Goal: Information Seeking & Learning: Learn about a topic

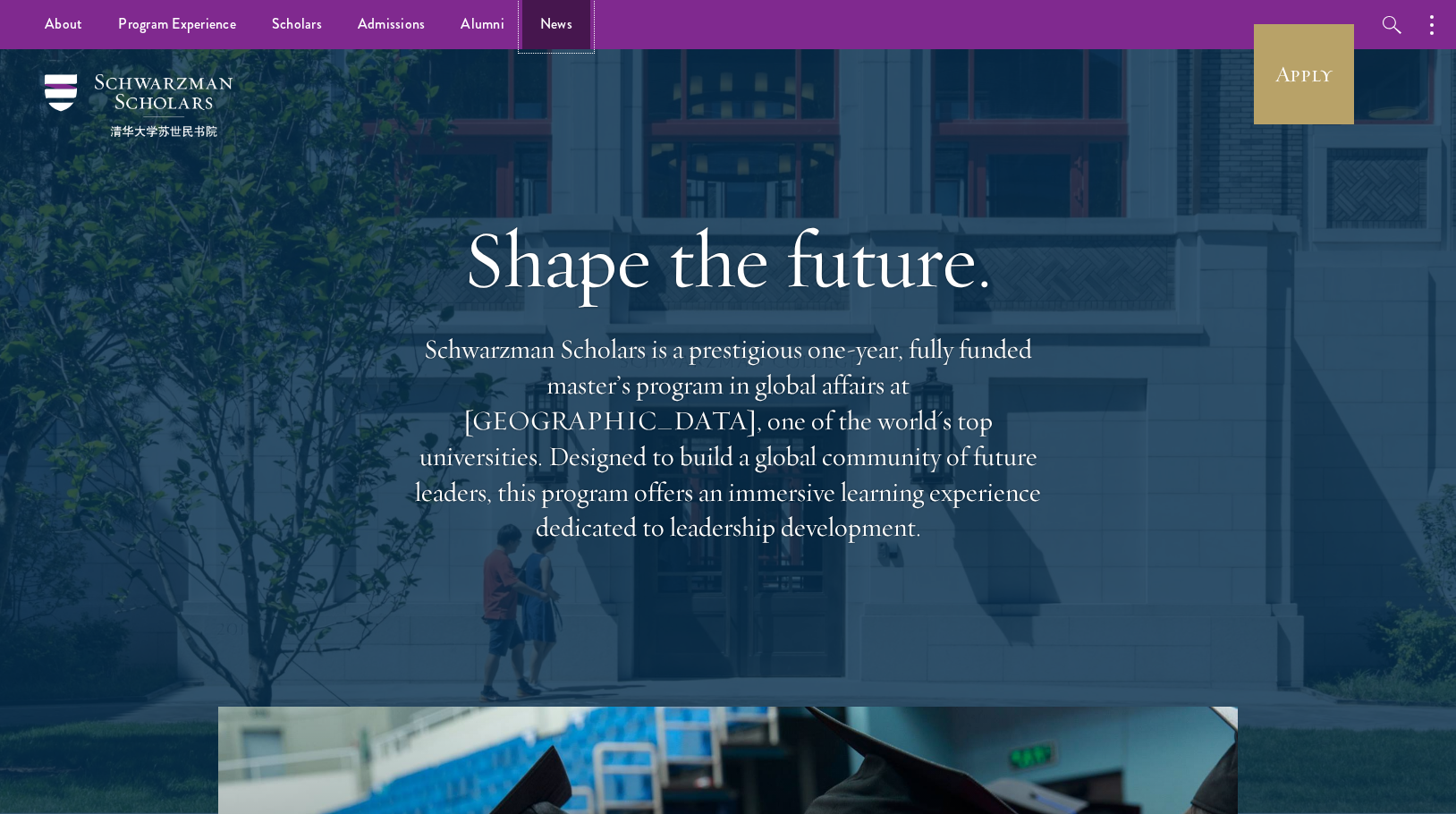
click at [551, 26] on link "News" at bounding box center [556, 24] width 68 height 49
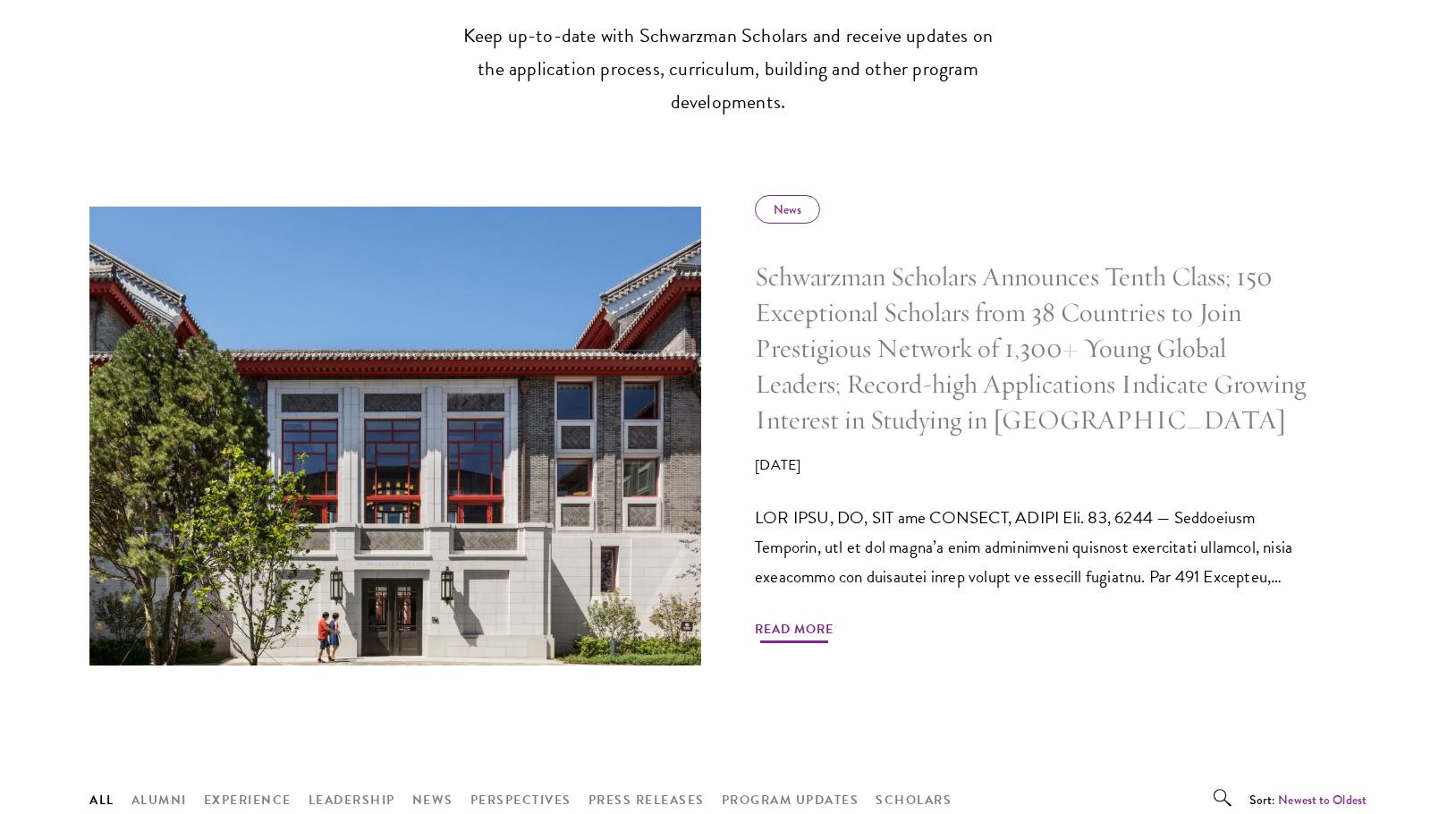
scroll to position [805, 0]
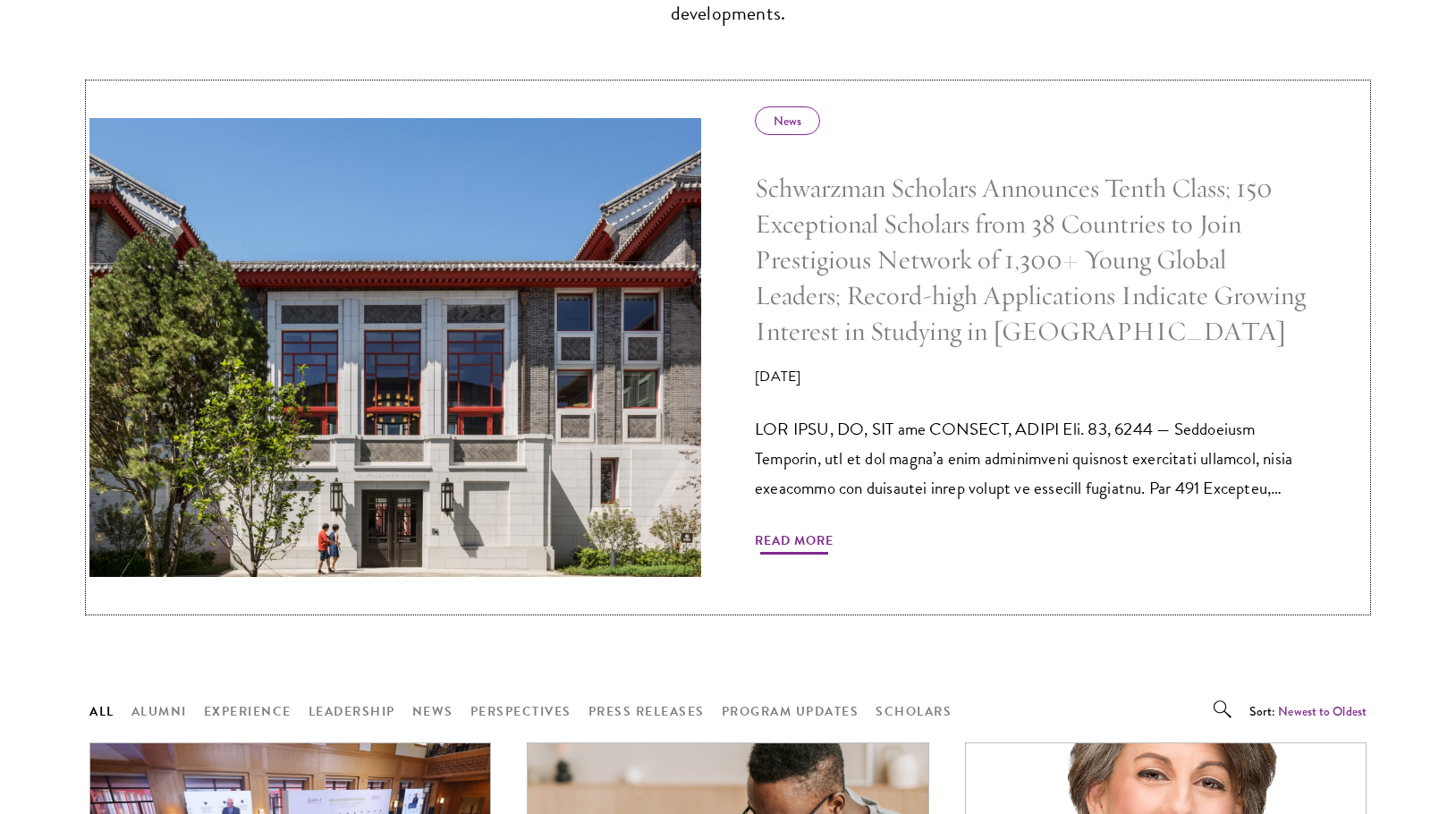
click at [971, 251] on h5 "Schwarzman Scholars Announces Tenth Class; 150 Exceptional Scholars from 38 Cou…" at bounding box center [1034, 260] width 558 height 178
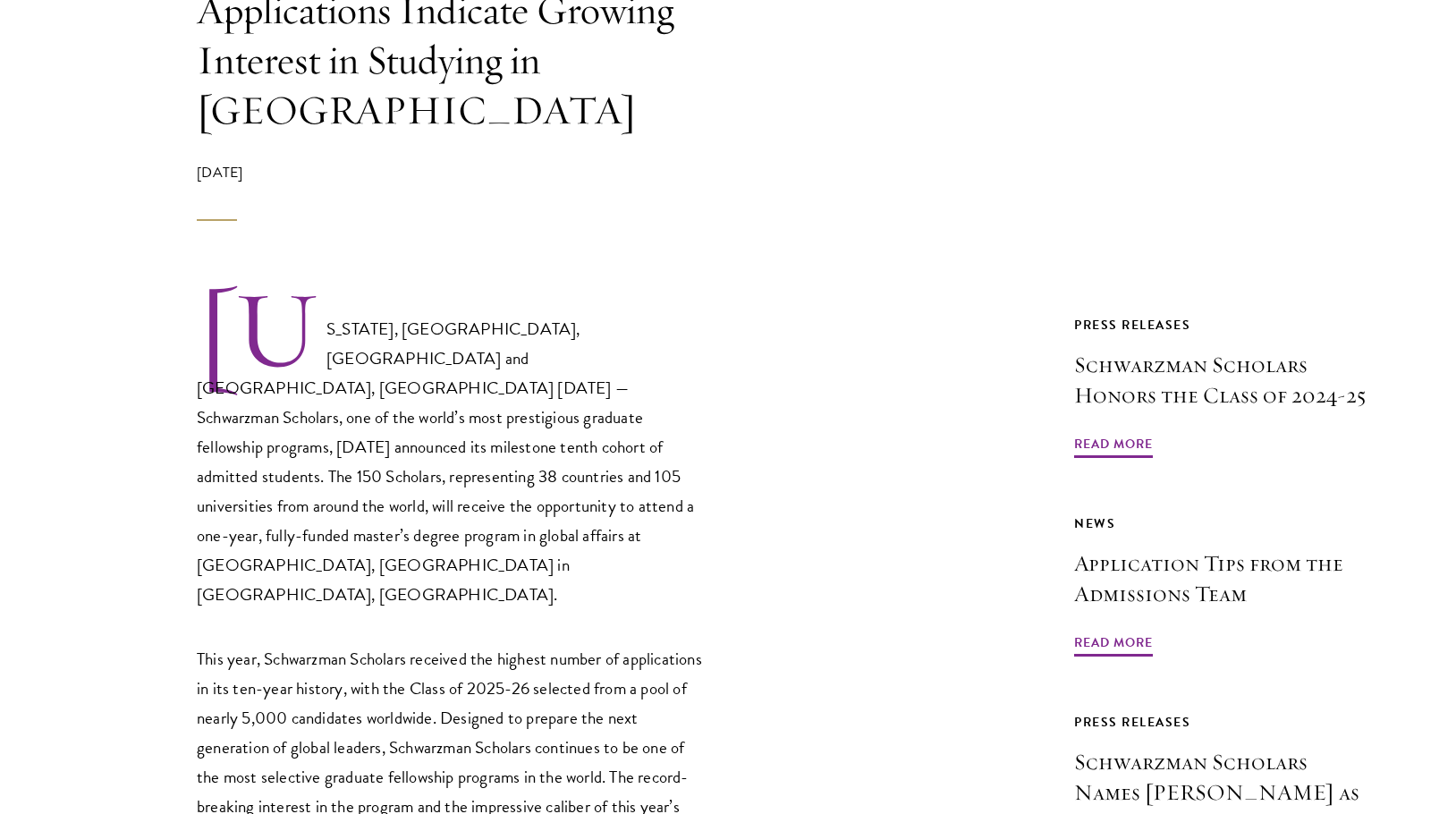
scroll to position [895, 0]
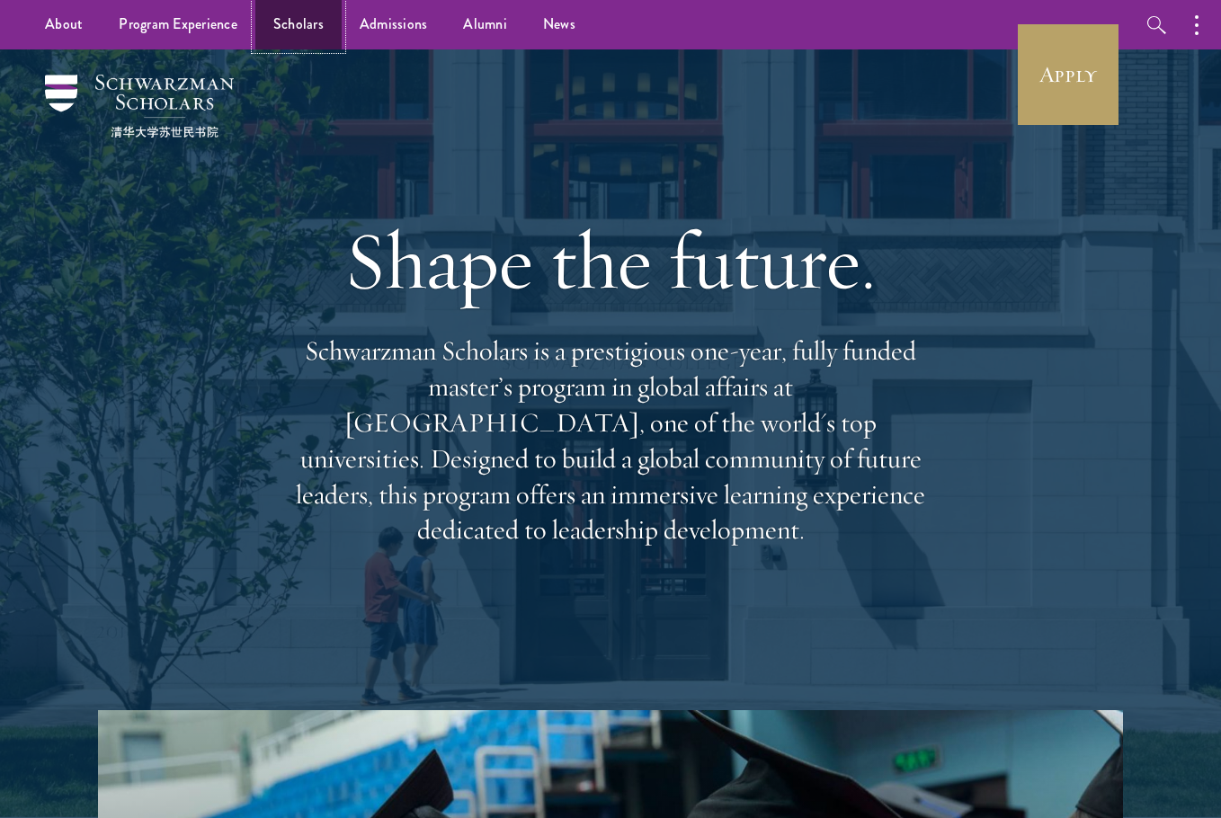
click at [273, 33] on link "Scholars" at bounding box center [298, 24] width 86 height 49
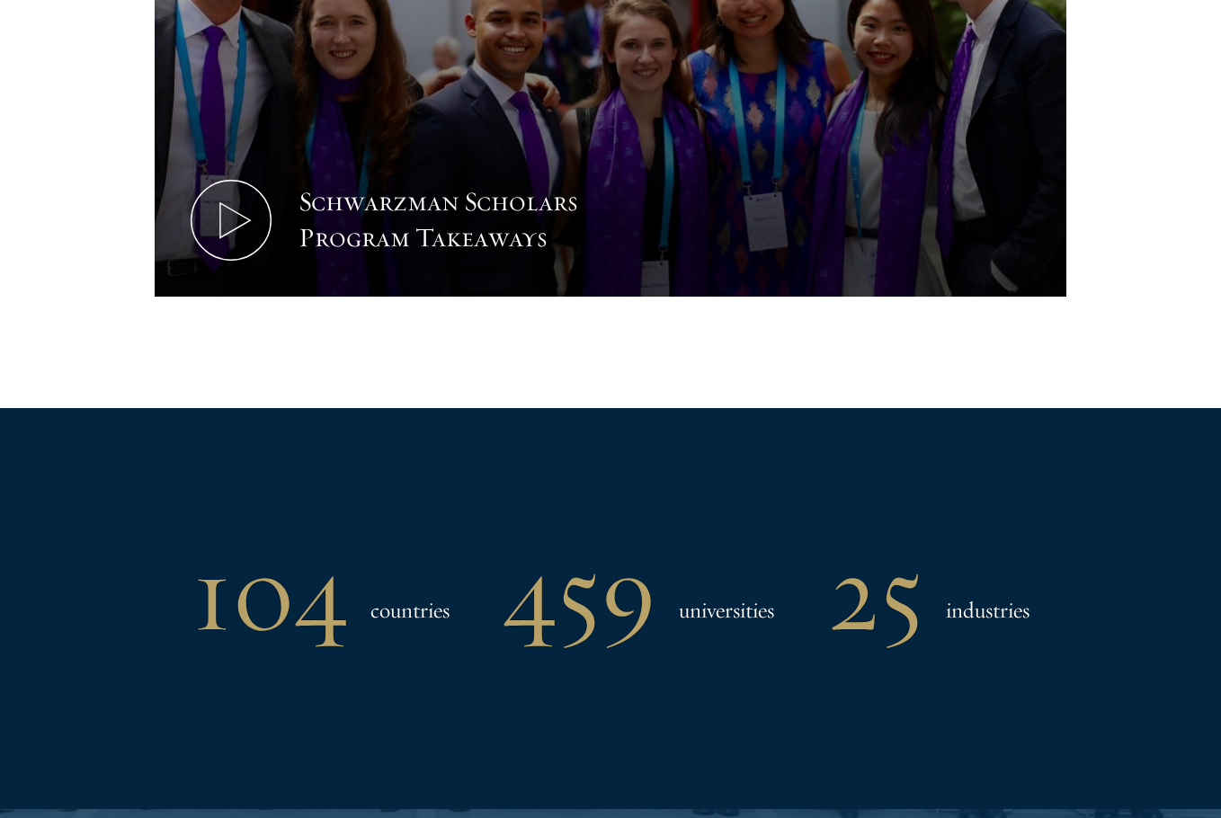
scroll to position [1708, 0]
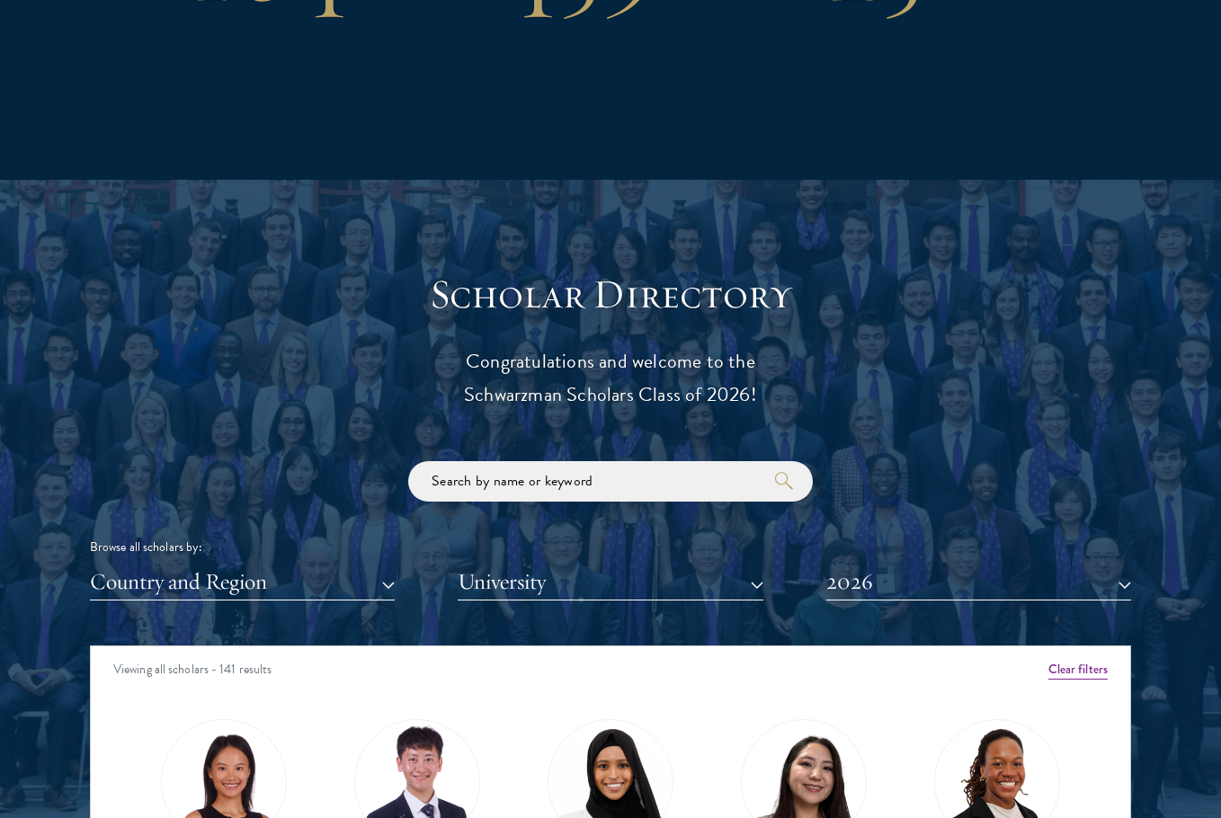
drag, startPoint x: 447, startPoint y: 107, endPoint x: 482, endPoint y: 101, distance: 35.6
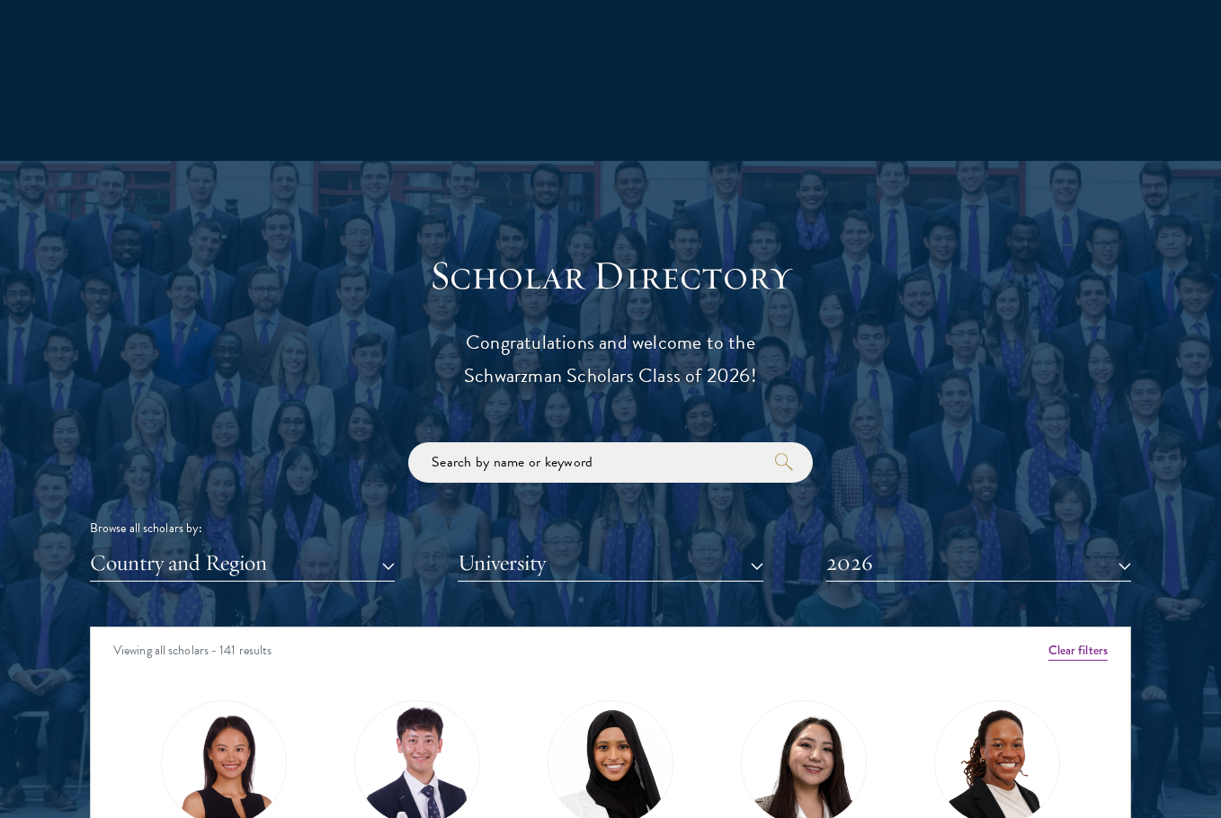
scroll to position [1798, 0]
